Goal: Task Accomplishment & Management: Manage account settings

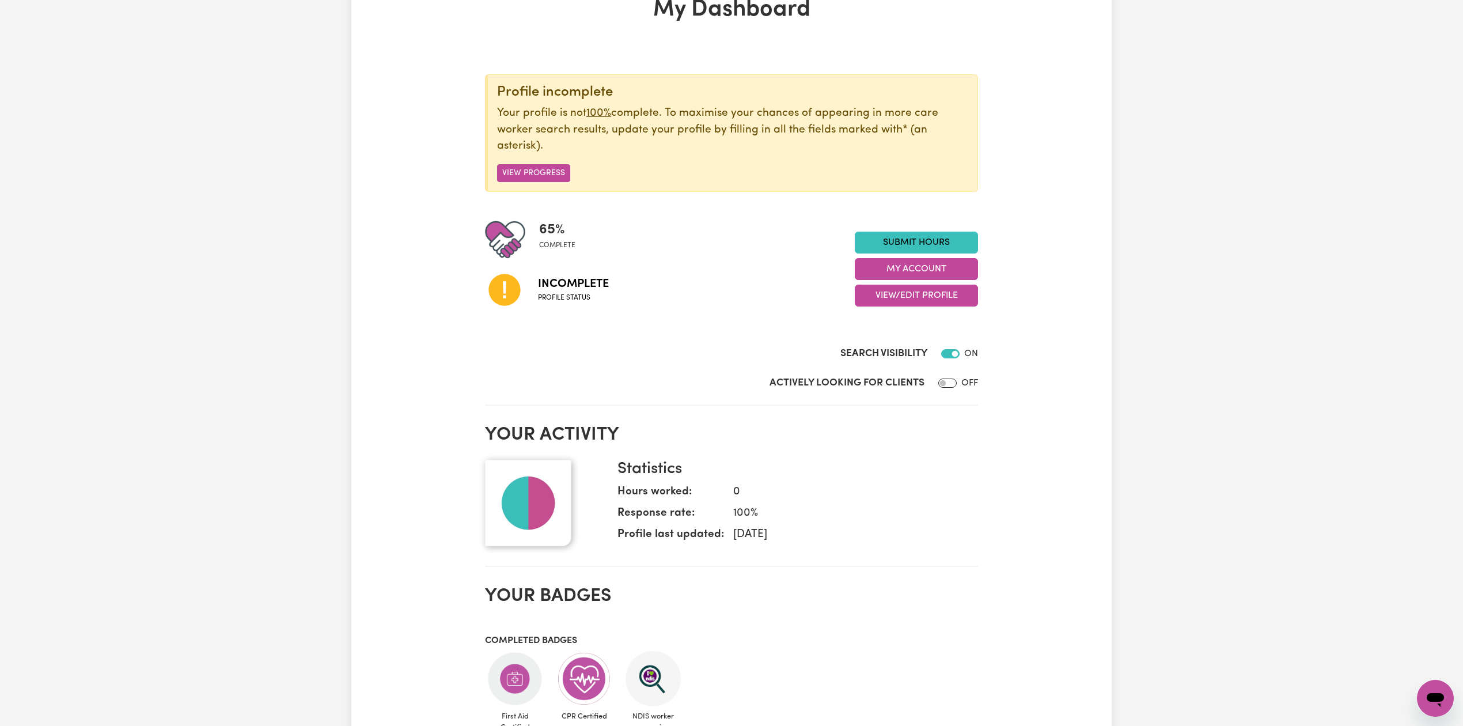
scroll to position [153, 0]
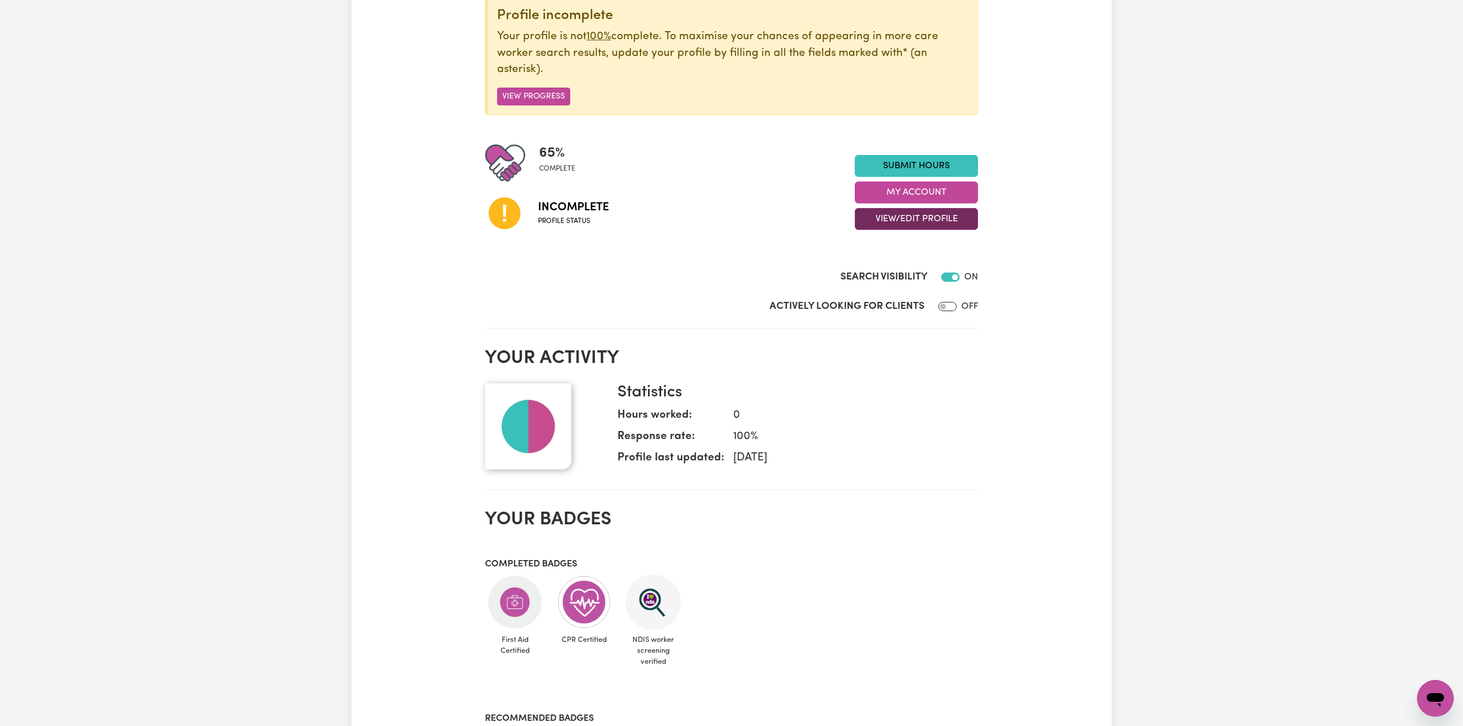
click at [890, 220] on button "View/Edit Profile" at bounding box center [916, 219] width 123 height 22
click at [878, 271] on link "Edit Profile" at bounding box center [909, 271] width 108 height 23
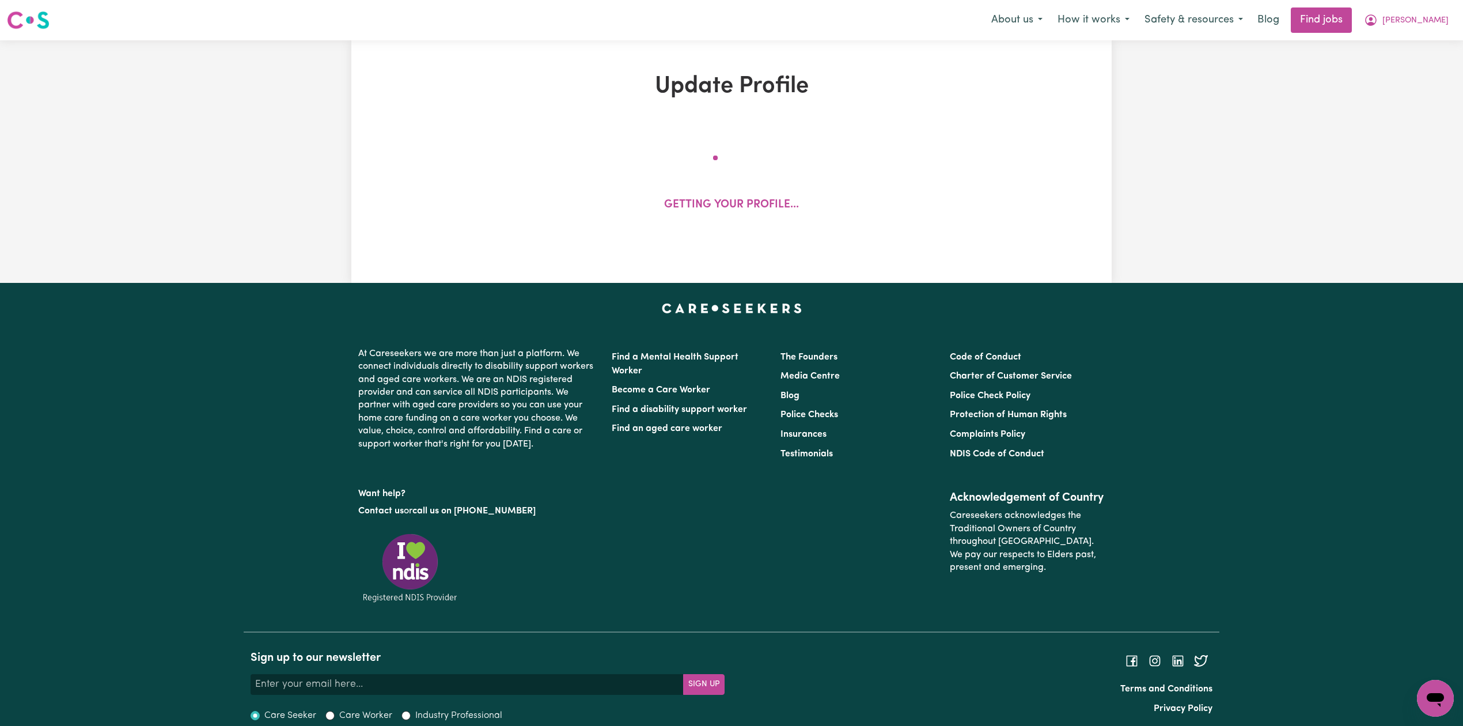
select select "[DEMOGRAPHIC_DATA]"
select select "Student Visa"
select select "Studying a healthcare related degree or qualification"
select select "40"
select select "60"
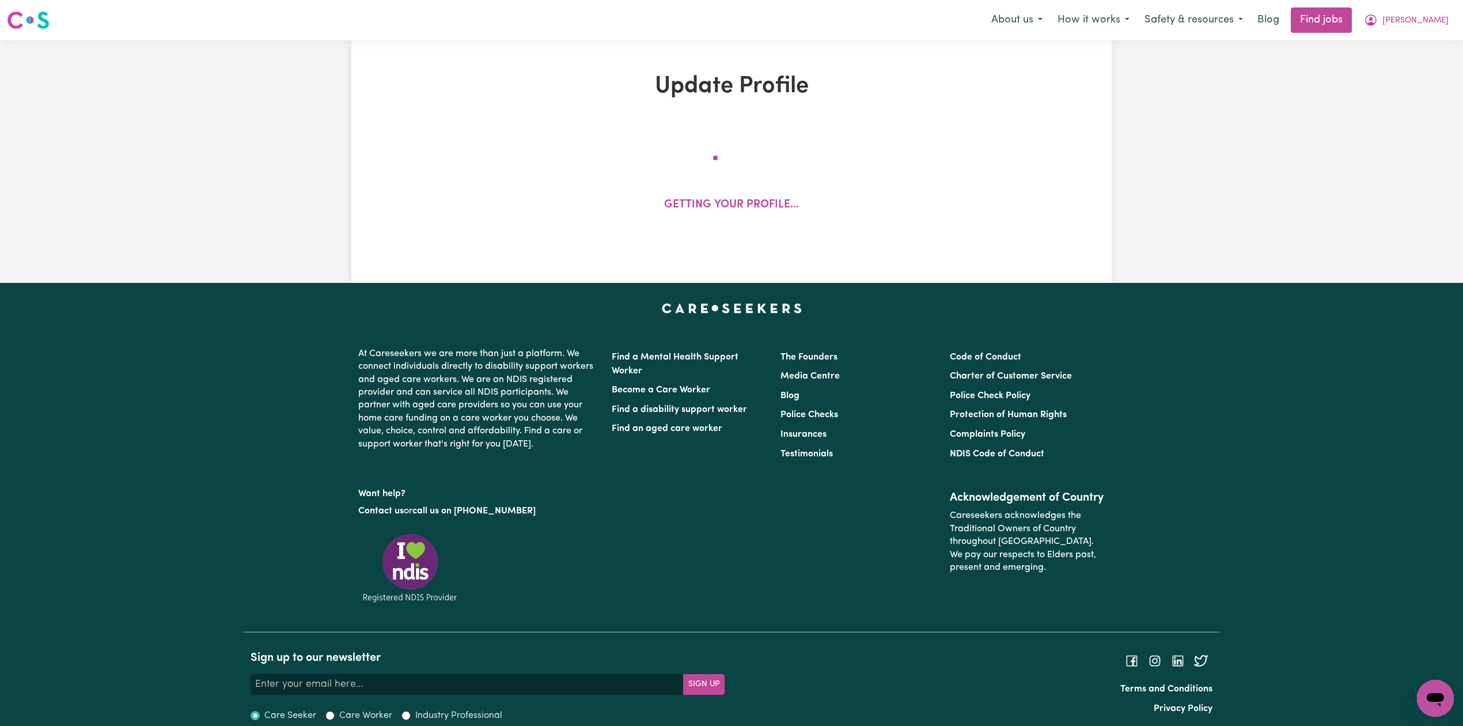
select select "80"
select select "100"
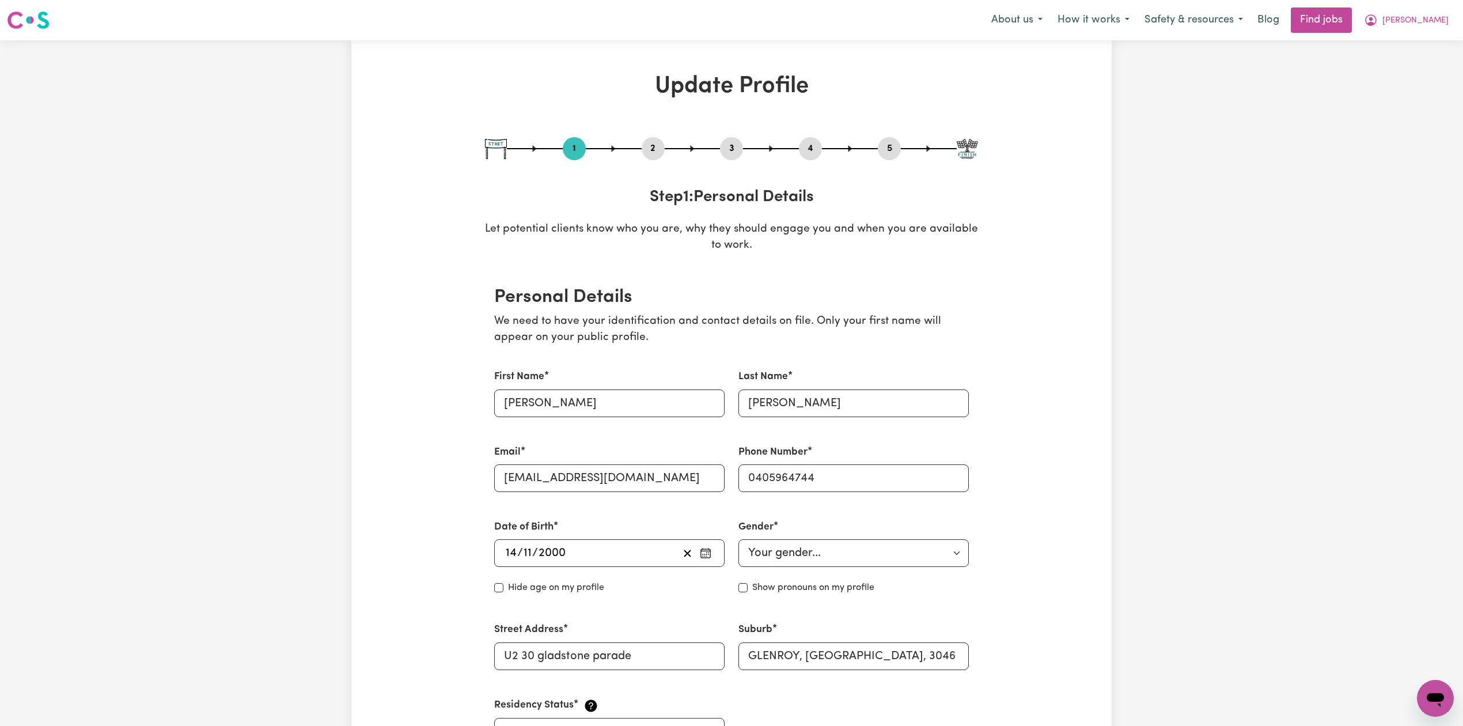
drag, startPoint x: 661, startPoint y: 148, endPoint x: 648, endPoint y: 155, distance: 14.9
click at [662, 150] on button "2" at bounding box center [653, 148] width 23 height 15
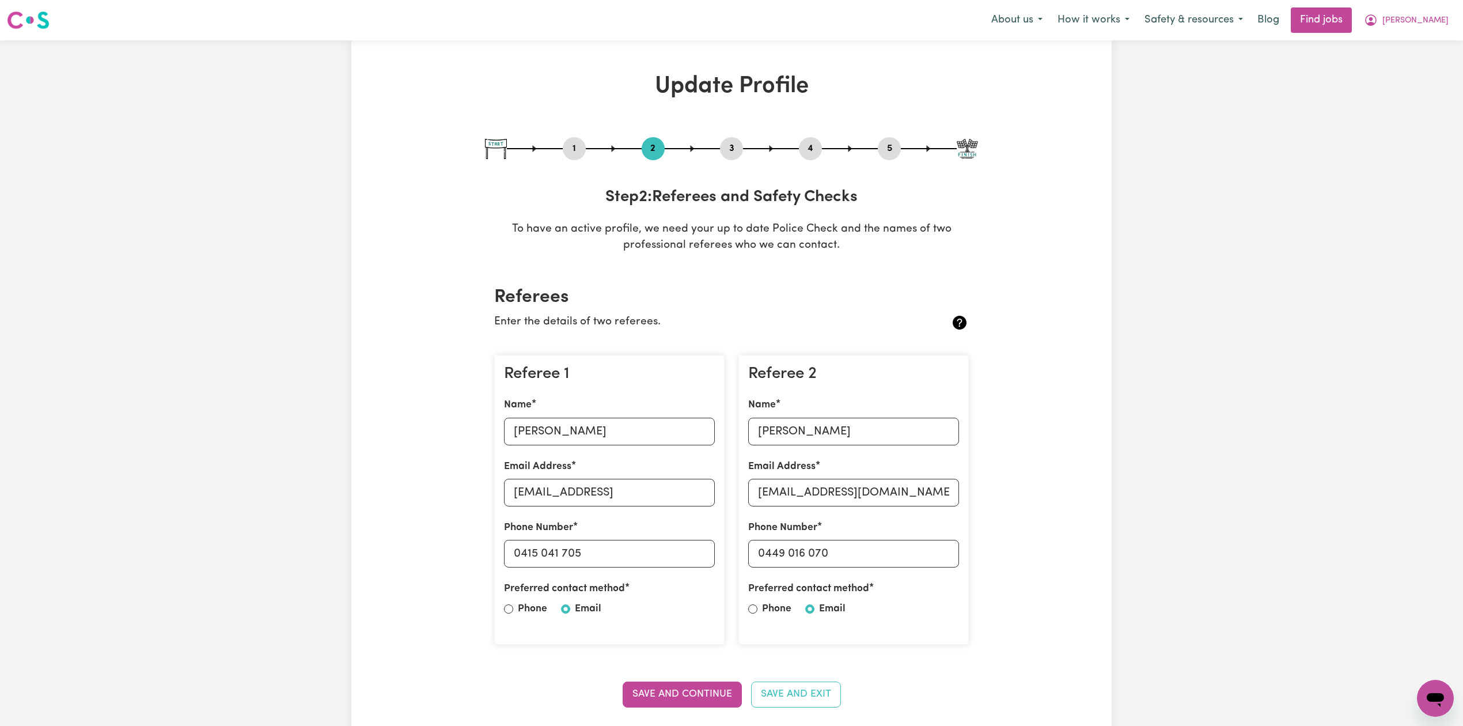
scroll to position [77, 0]
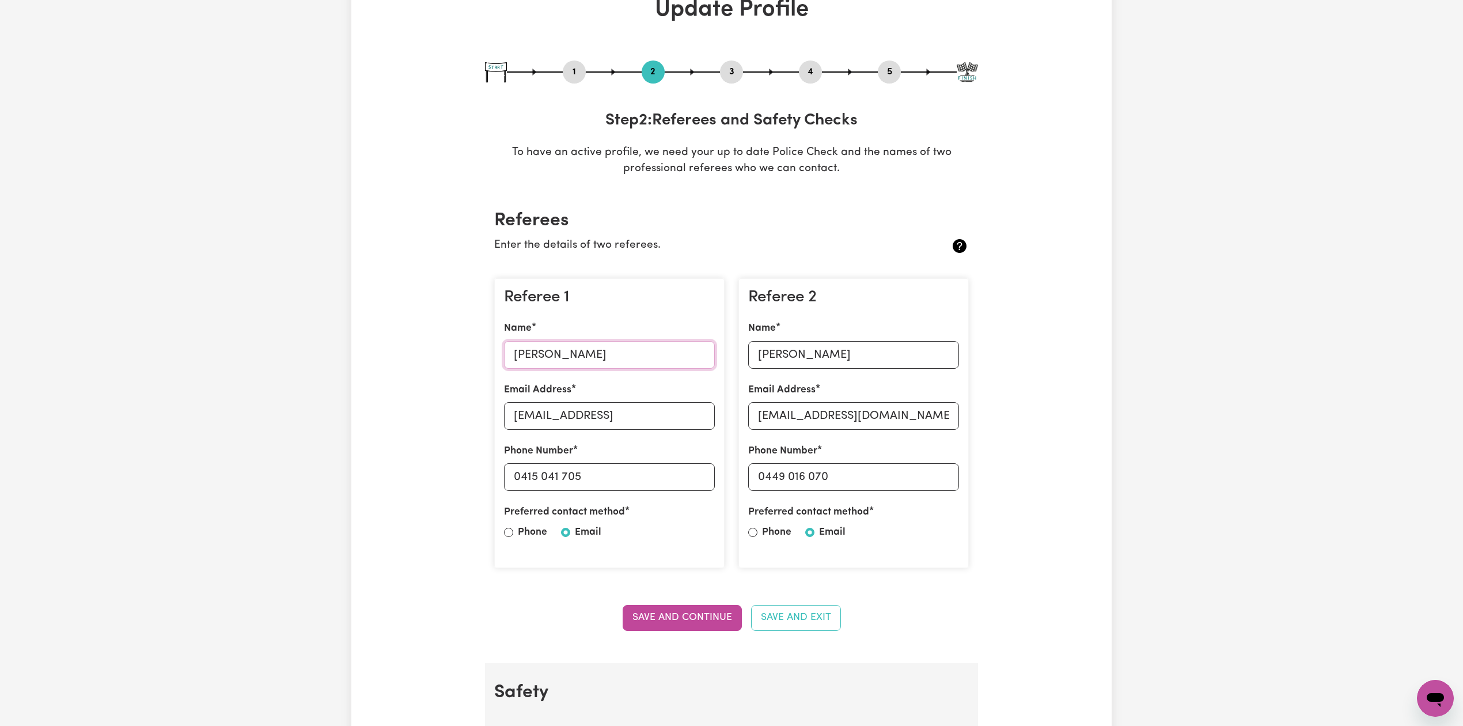
click at [575, 353] on input "[PERSON_NAME]" at bounding box center [609, 355] width 211 height 28
click at [548, 393] on label "Email Address" at bounding box center [537, 389] width 67 height 15
click at [548, 402] on input "[EMAIL_ADDRESS]" at bounding box center [609, 416] width 211 height 28
click at [553, 411] on input "[EMAIL_ADDRESS]" at bounding box center [609, 416] width 211 height 28
drag, startPoint x: 517, startPoint y: 420, endPoint x: 532, endPoint y: 420, distance: 15.6
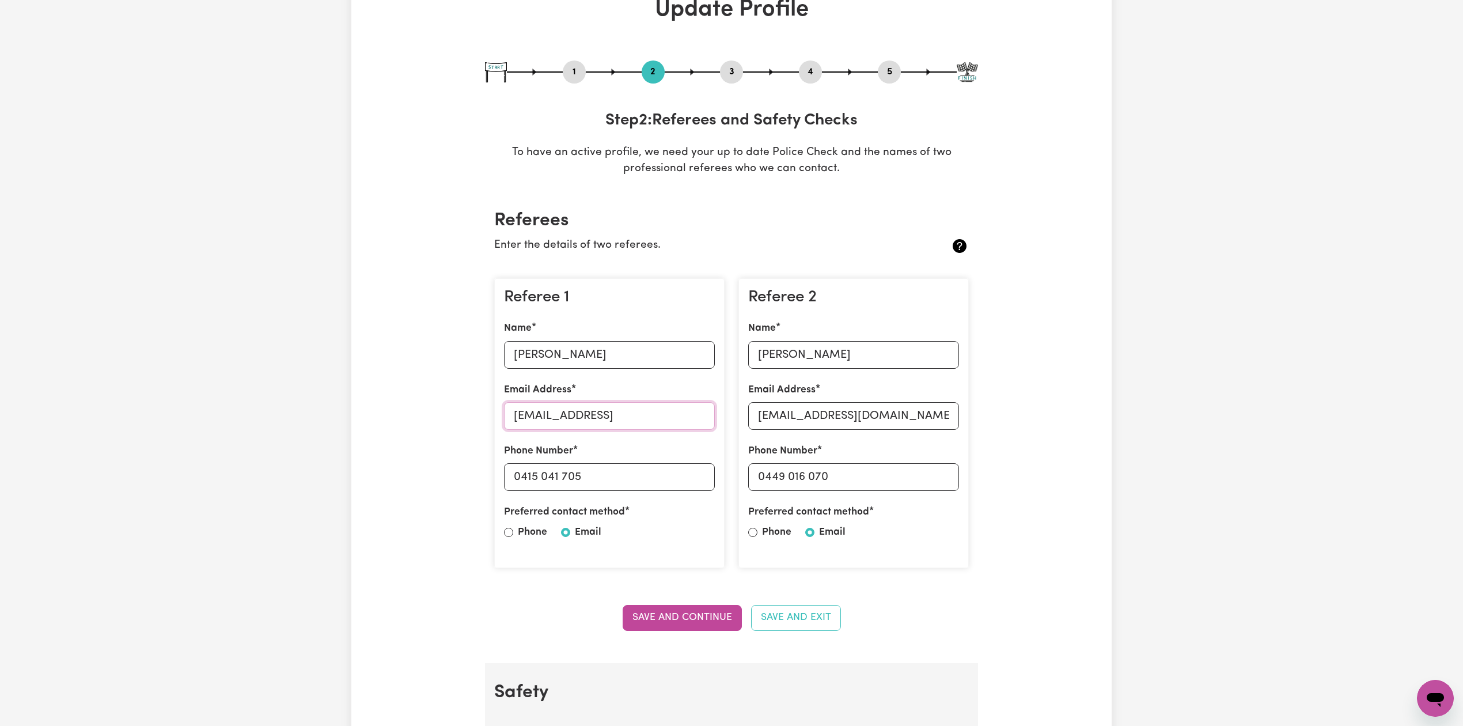
click at [517, 420] on input "[EMAIL_ADDRESS]" at bounding box center [609, 416] width 211 height 28
click at [685, 420] on input "[EMAIL_ADDRESS]" at bounding box center [609, 416] width 211 height 28
type input "[EMAIL_ADDRESS][DOMAIN_NAME]"
click at [646, 613] on button "Save and Continue" at bounding box center [682, 617] width 119 height 25
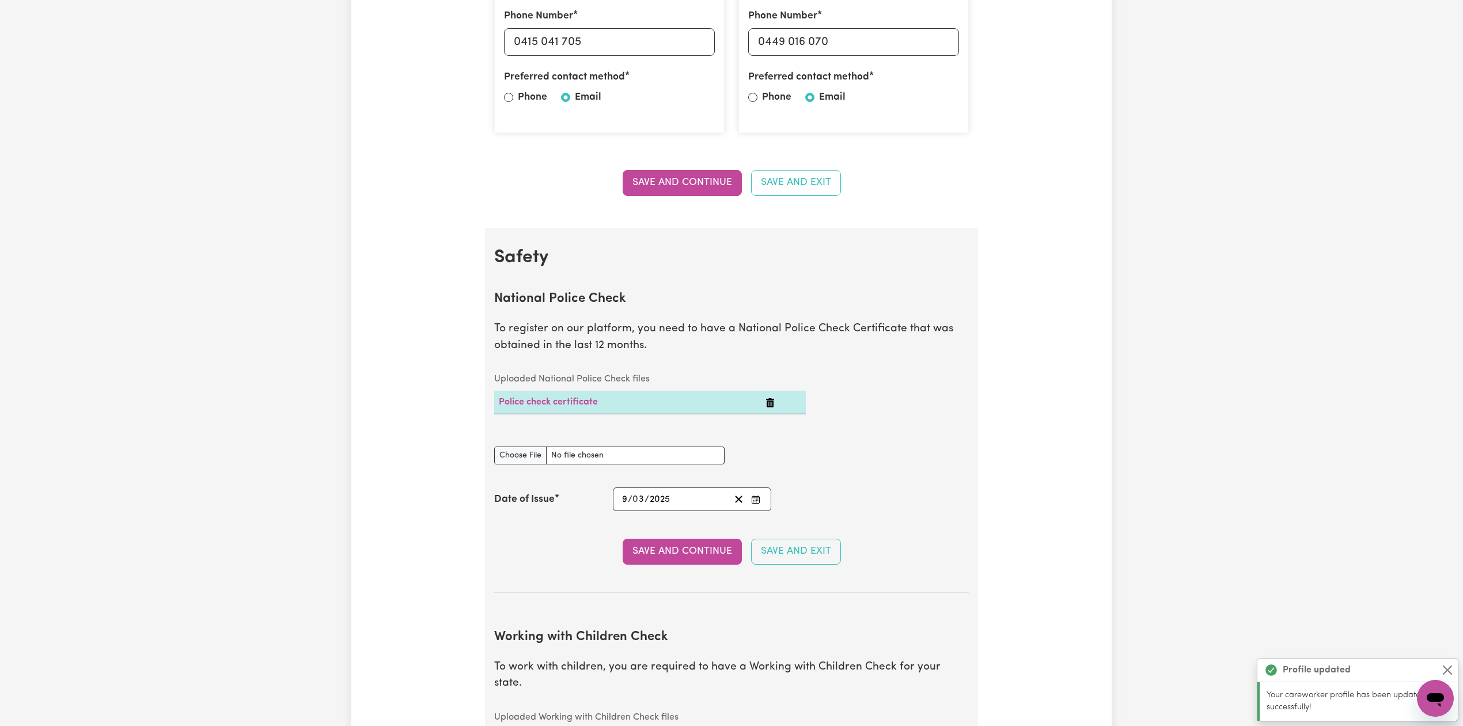
scroll to position [358, 0]
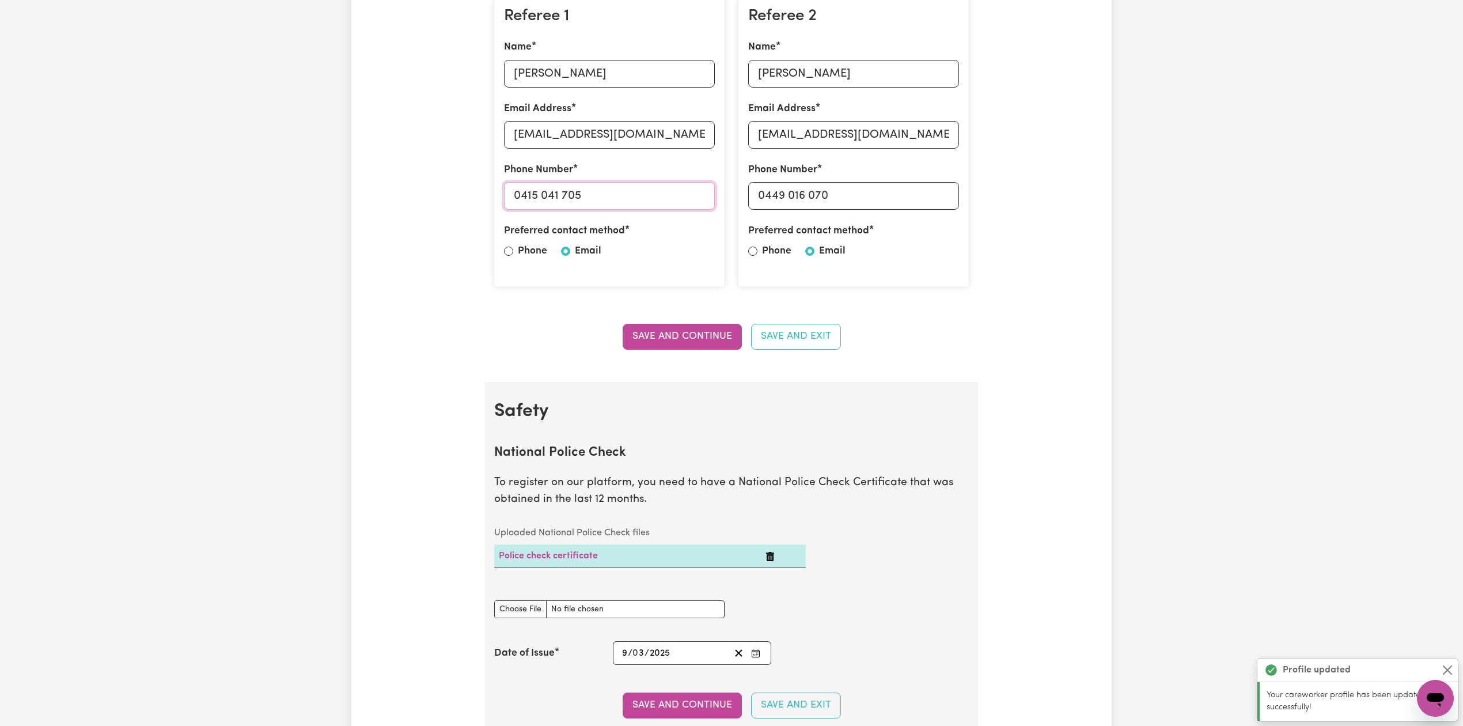
drag, startPoint x: 520, startPoint y: 196, endPoint x: 652, endPoint y: 191, distance: 132.6
click at [652, 191] on input "0415 041 705" at bounding box center [609, 196] width 211 height 28
click at [780, 74] on input "[PERSON_NAME]" at bounding box center [853, 74] width 211 height 28
click at [816, 74] on input "[PERSON_NAME]" at bounding box center [853, 74] width 211 height 28
click at [818, 126] on input "[EMAIL_ADDRESS][DOMAIN_NAME]" at bounding box center [853, 135] width 211 height 28
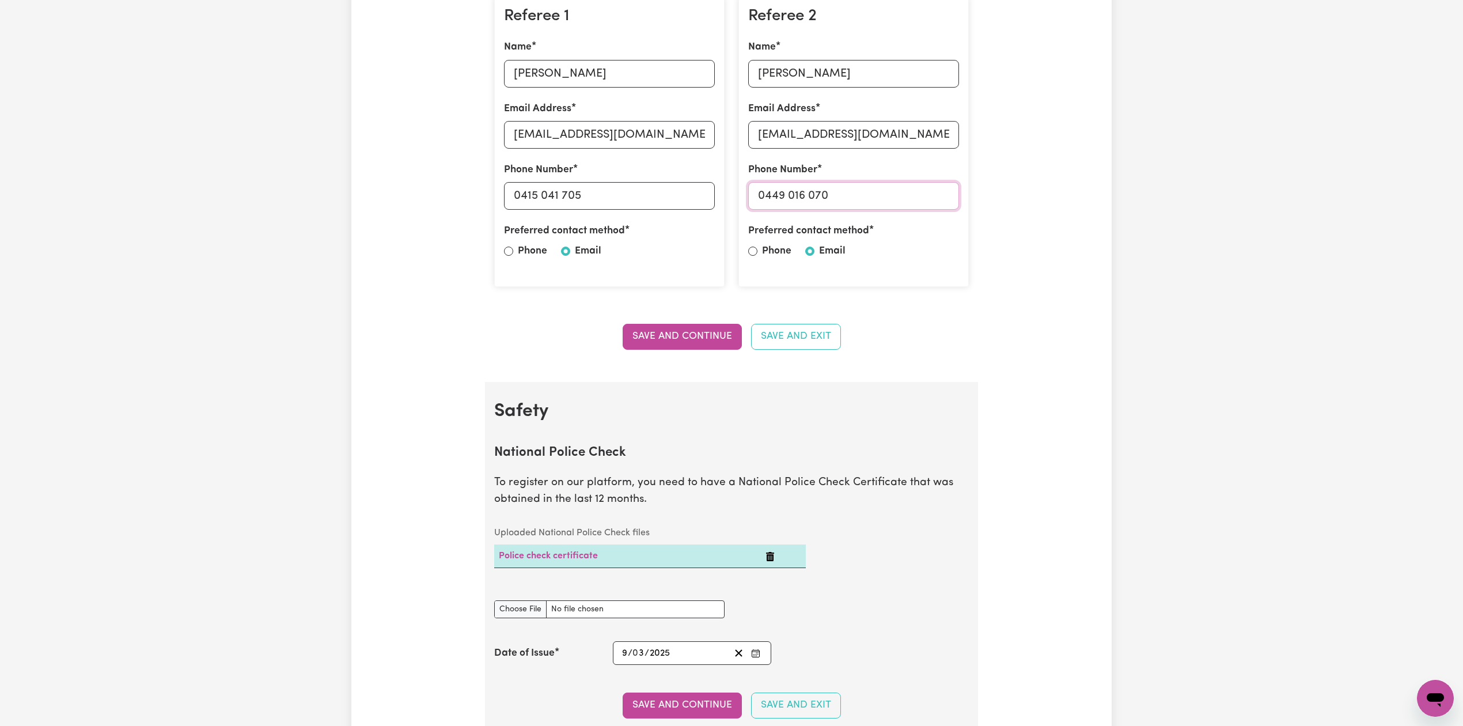
drag, startPoint x: 767, startPoint y: 194, endPoint x: 888, endPoint y: 195, distance: 120.4
click at [888, 195] on input "0449 016 070" at bounding box center [853, 196] width 211 height 28
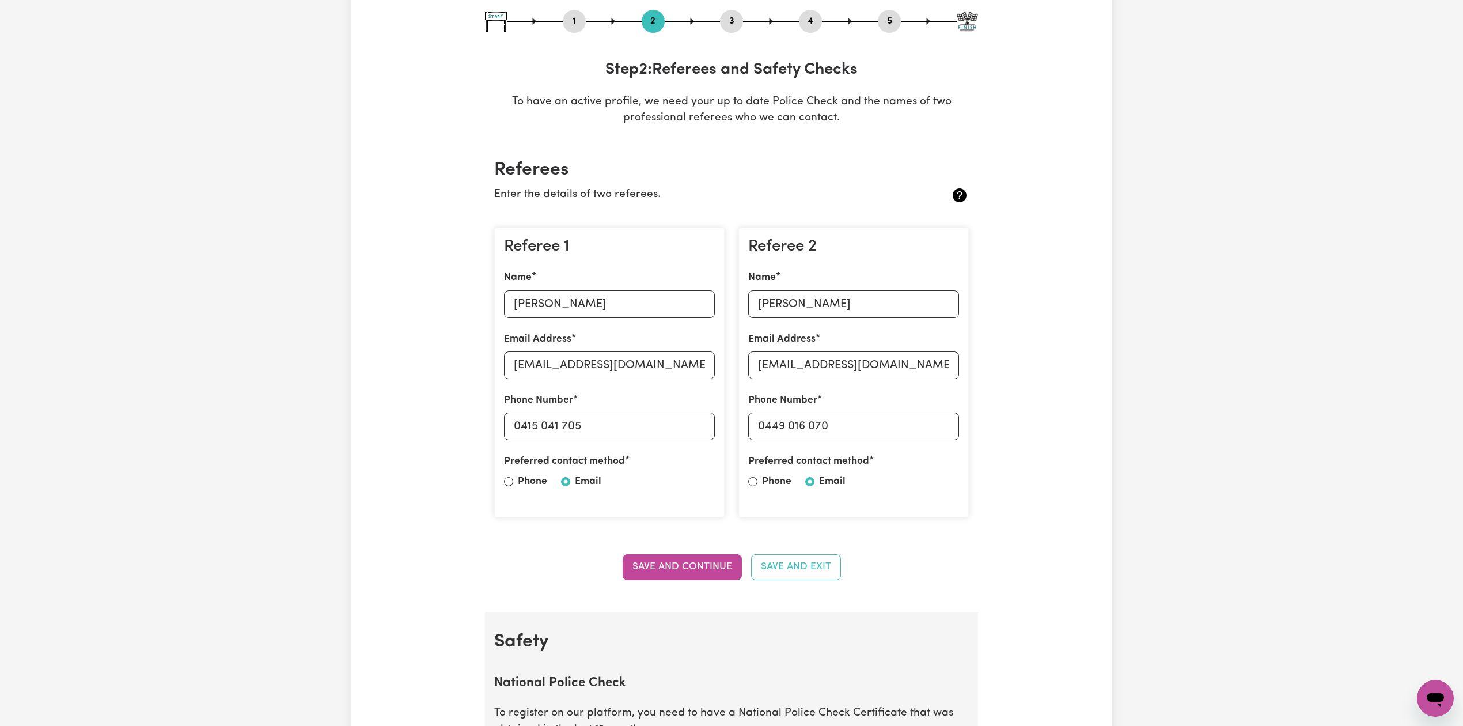
scroll to position [0, 0]
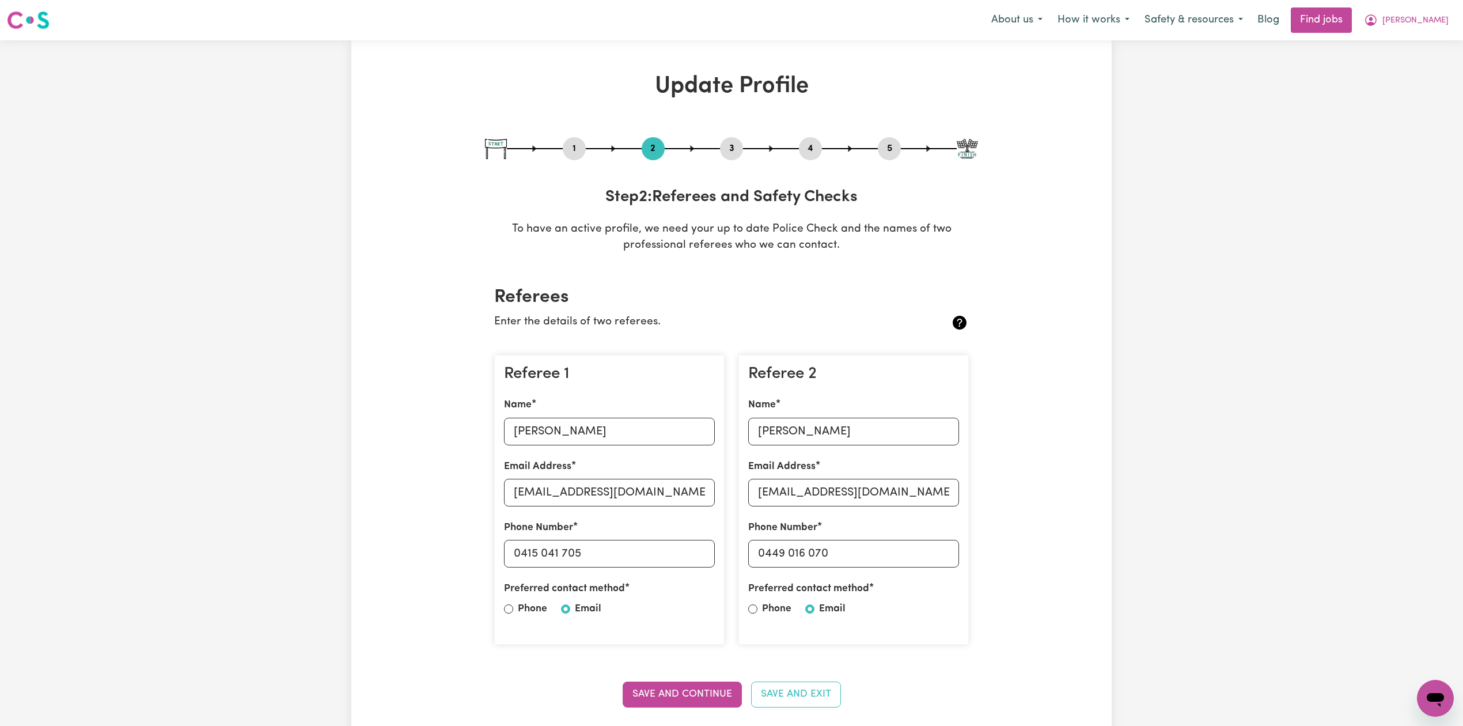
click at [734, 154] on button "3" at bounding box center [731, 148] width 23 height 15
select select "Certificate III (Individual Support)"
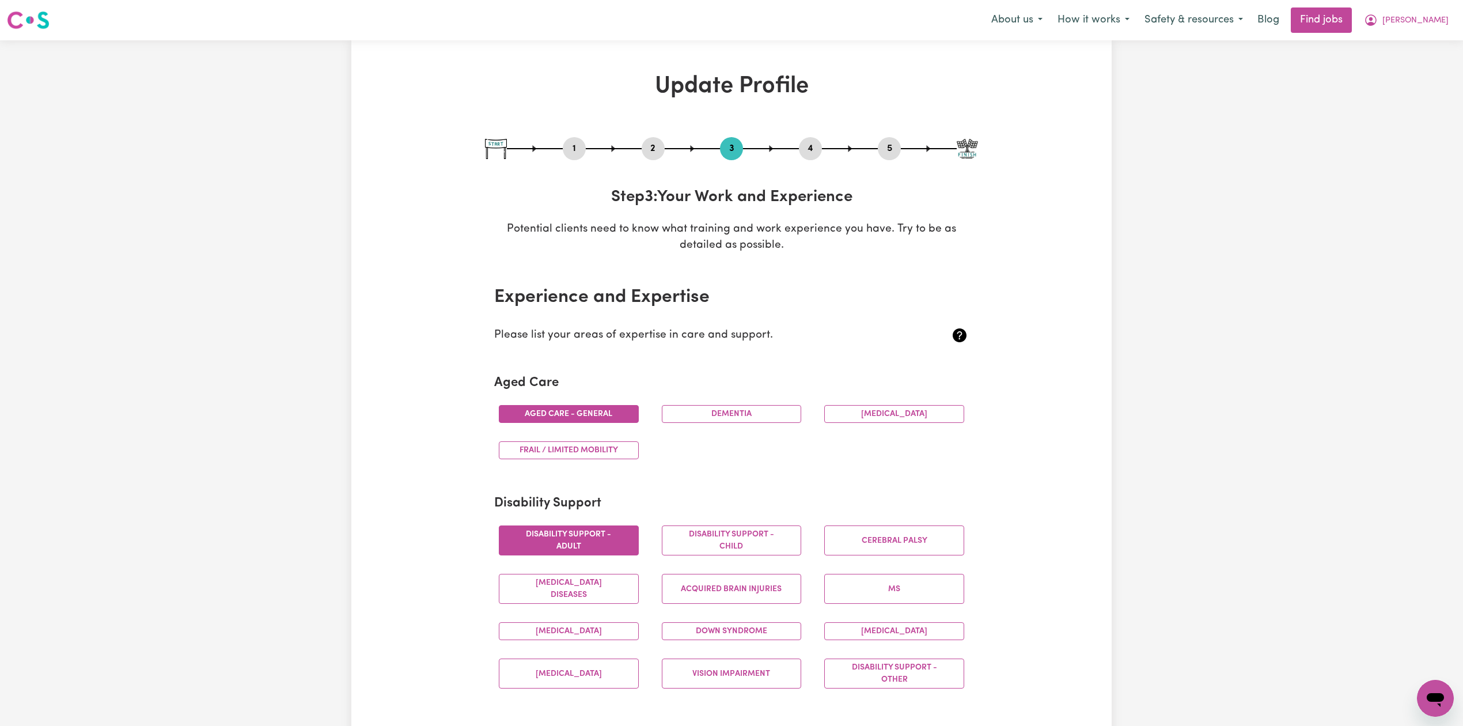
click at [805, 150] on button "4" at bounding box center [810, 148] width 23 height 15
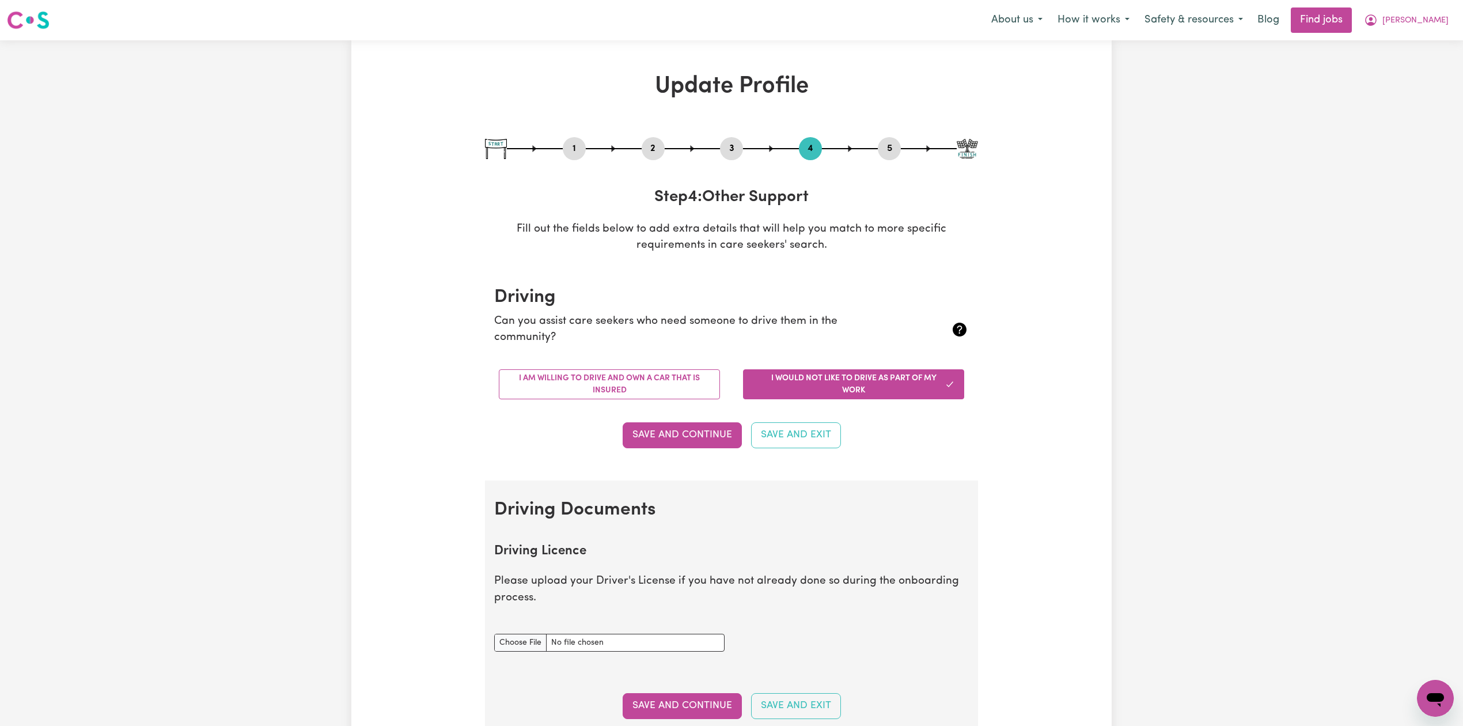
click at [882, 149] on button "5" at bounding box center [889, 148] width 23 height 15
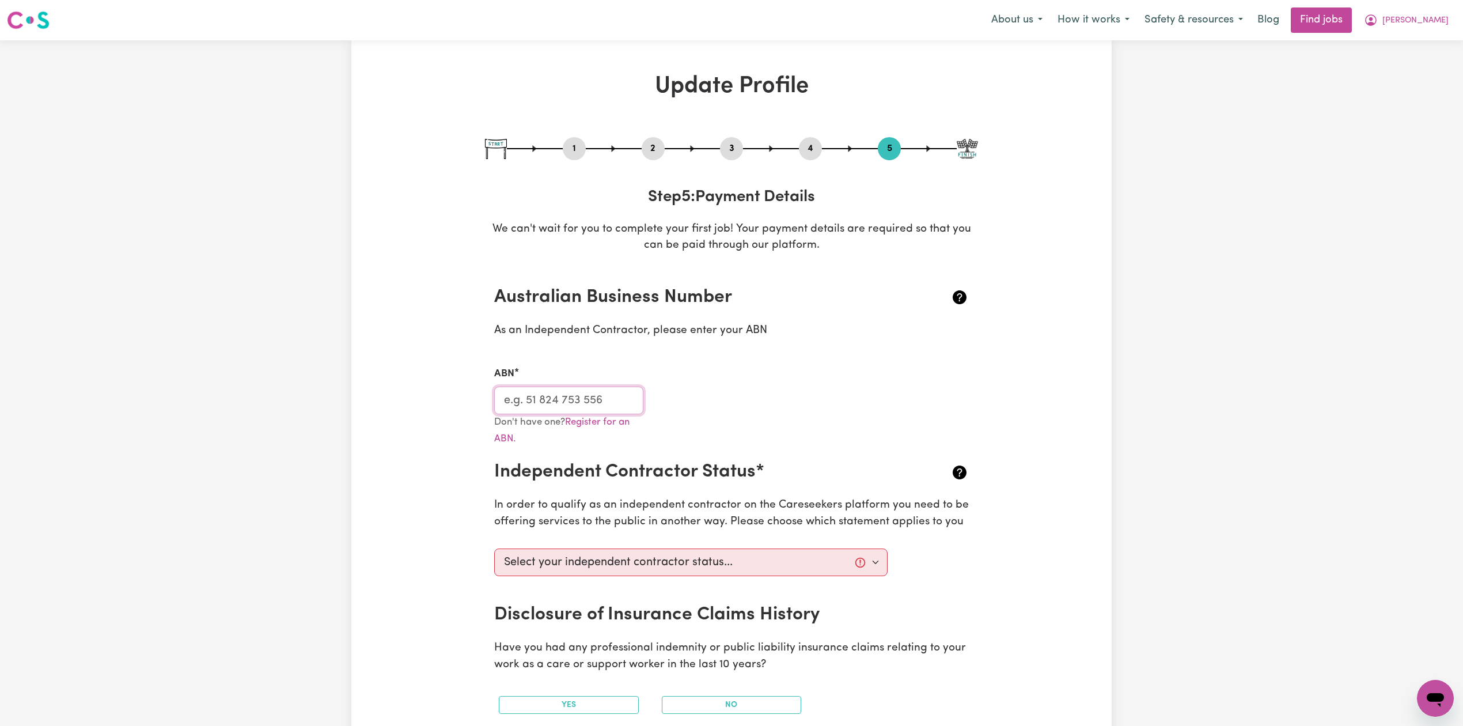
click at [538, 401] on input "ABN" at bounding box center [568, 400] width 149 height 28
click at [1378, 17] on icon "My Account" at bounding box center [1371, 20] width 14 height 14
click at [1393, 68] on link "My Dashboard" at bounding box center [1409, 66] width 91 height 22
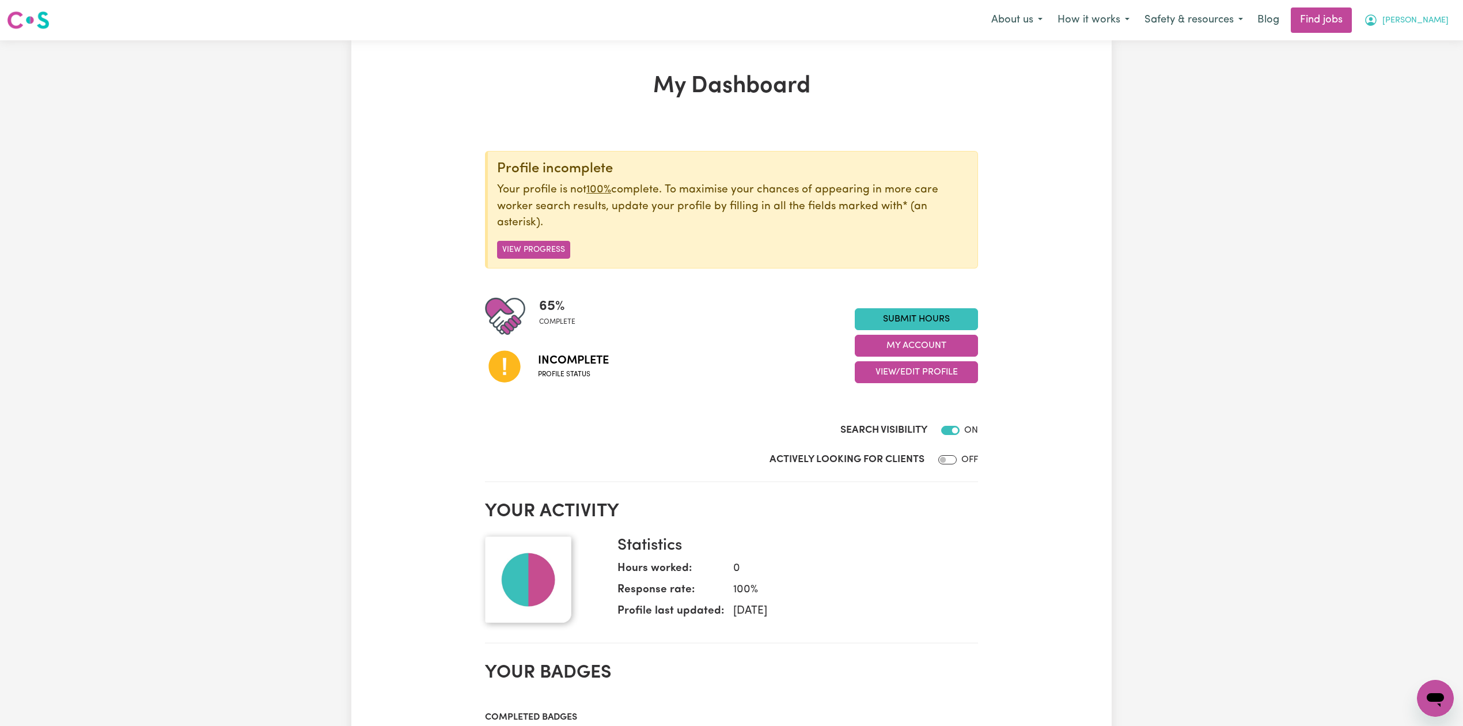
click at [1406, 8] on button "[PERSON_NAME]" at bounding box center [1406, 20] width 100 height 24
click at [1410, 86] on link "Logout" at bounding box center [1409, 88] width 91 height 22
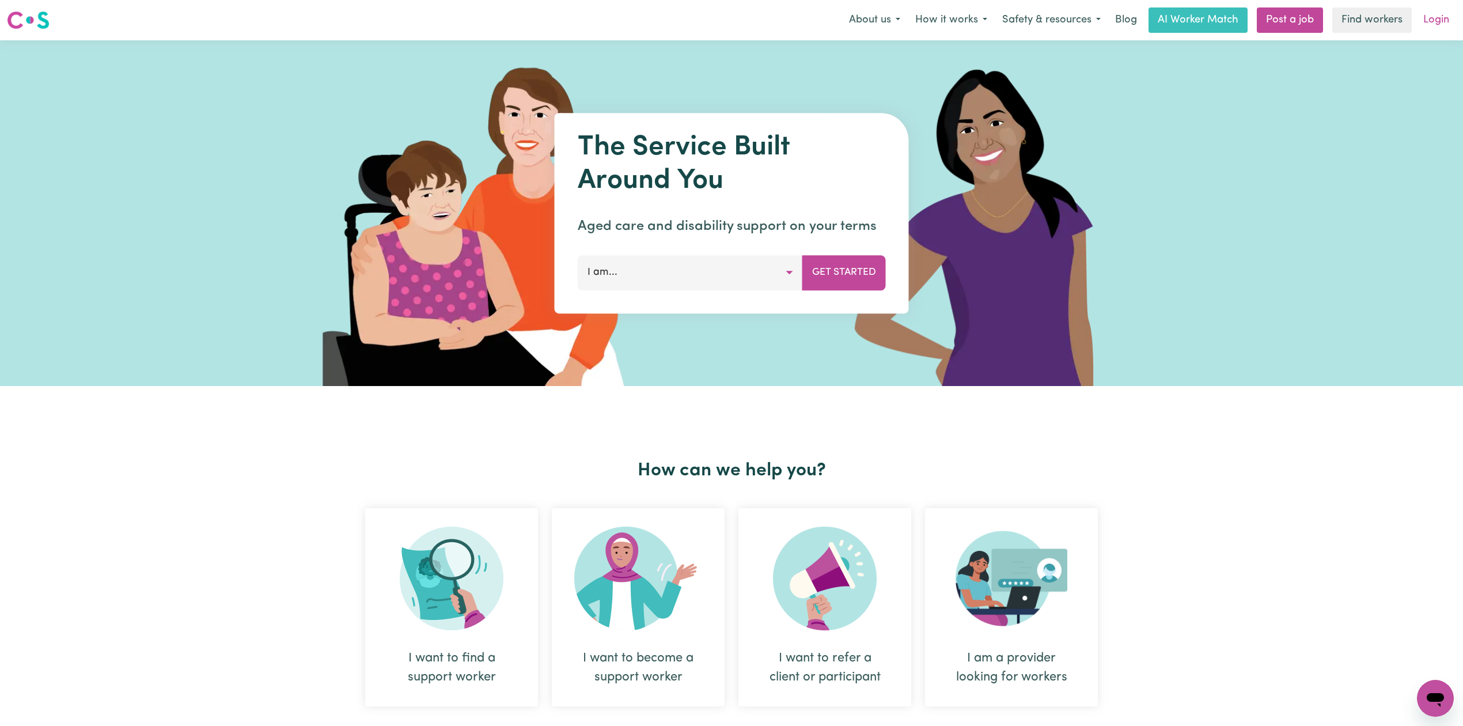
click at [1429, 16] on link "Login" at bounding box center [1436, 19] width 40 height 25
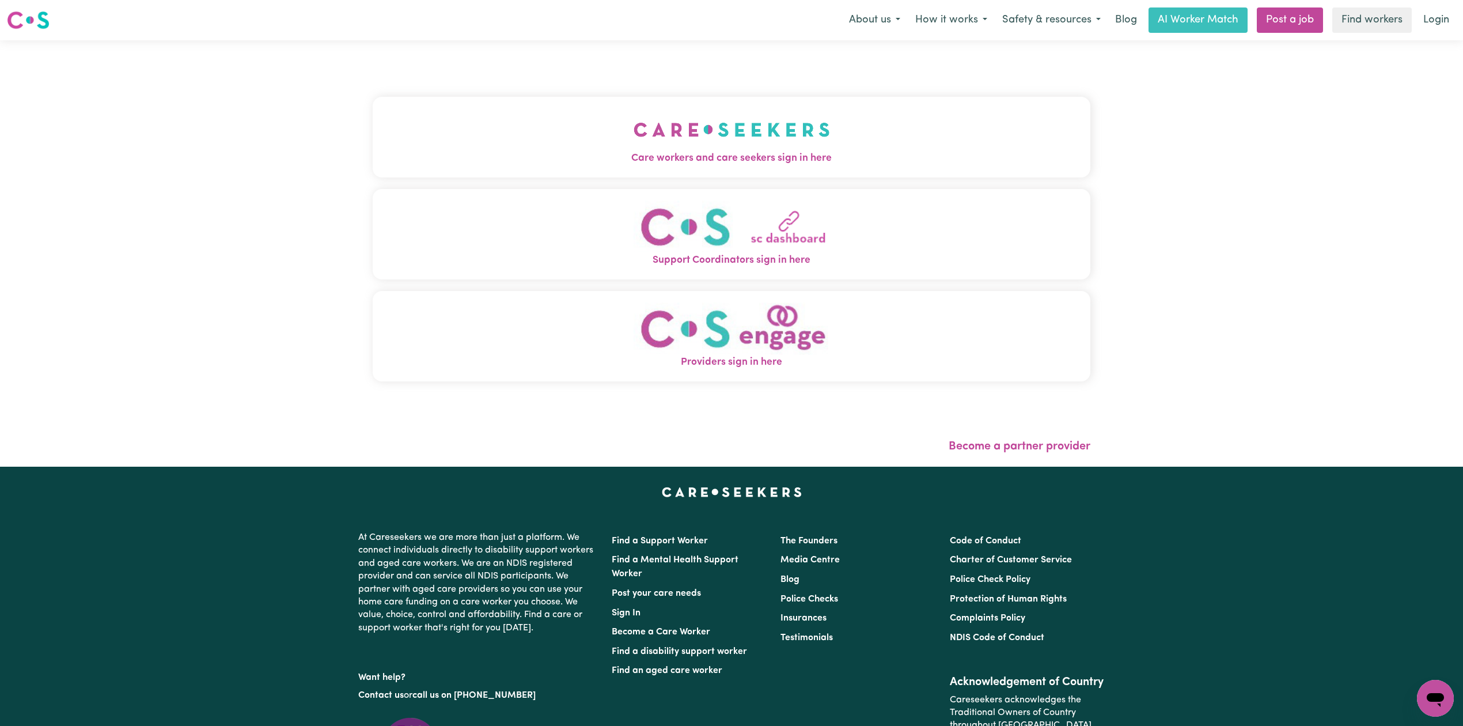
click at [537, 160] on span "Care workers and care seekers sign in here" at bounding box center [732, 158] width 718 height 15
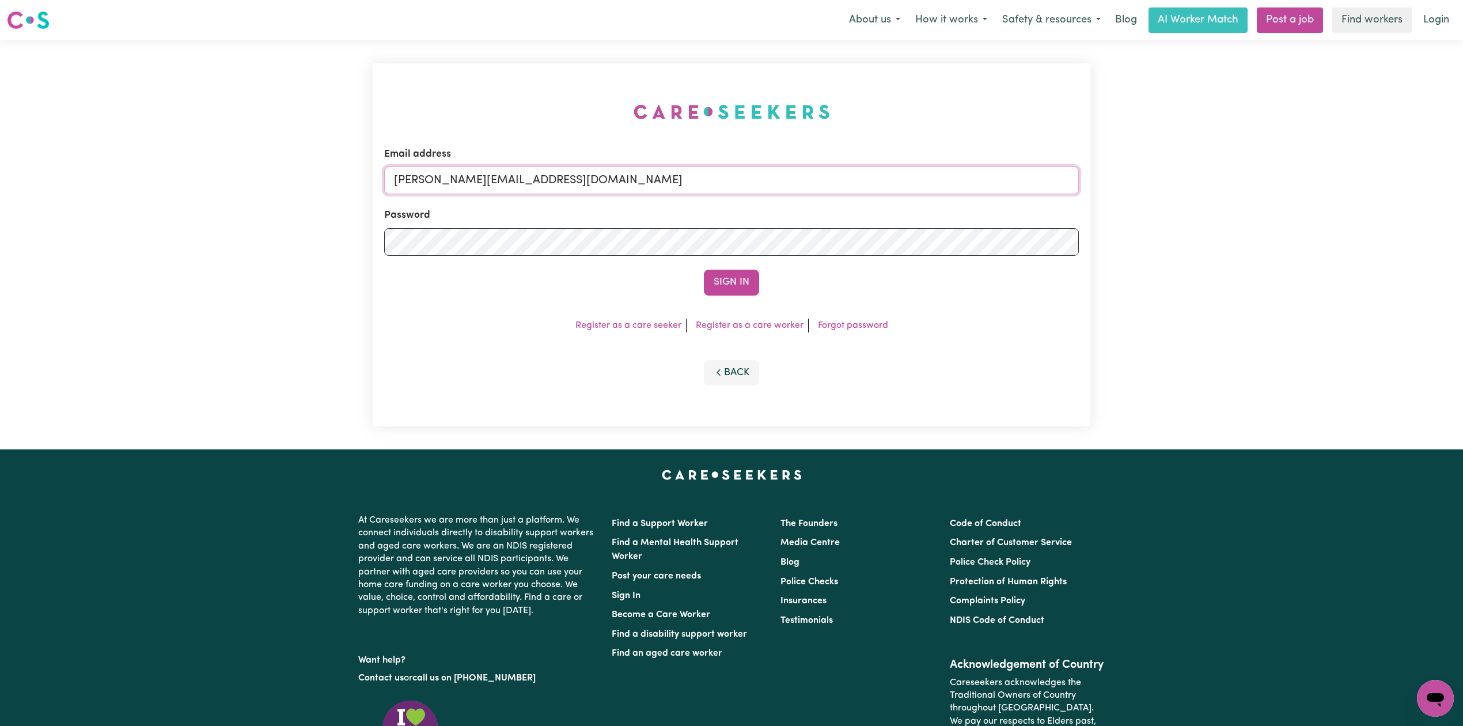
click at [492, 180] on input "[PERSON_NAME][EMAIL_ADDRESS][DOMAIN_NAME]" at bounding box center [731, 180] width 695 height 28
drag, startPoint x: 452, startPoint y: 176, endPoint x: 855, endPoint y: 187, distance: 402.7
click at [855, 180] on input "Superuser~[EMAIL_ADDRESS][DOMAIN_NAME]" at bounding box center [731, 180] width 695 height 28
type input "Superuser~[EMAIL_ADDRESS][DOMAIN_NAME]"
click at [733, 278] on button "Sign In" at bounding box center [731, 282] width 55 height 25
